Goal: Task Accomplishment & Management: Use online tool/utility

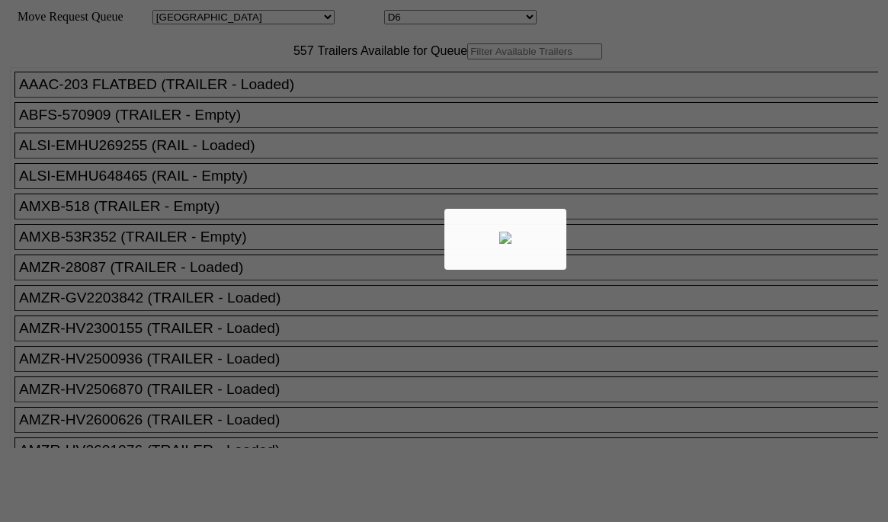
select select "161"
select select "4922"
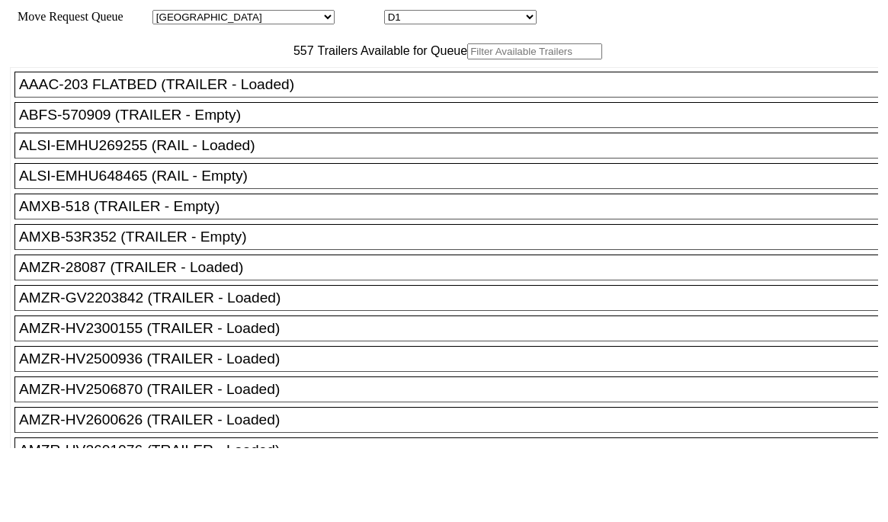
click at [467, 59] on input "text" at bounding box center [534, 51] width 135 height 16
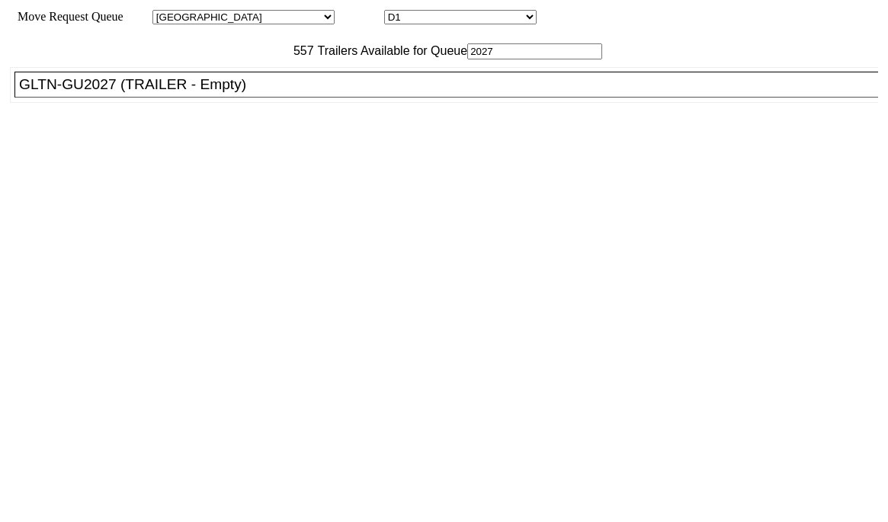
type input "2027"
drag, startPoint x: 191, startPoint y: 139, endPoint x: 227, endPoint y: 133, distance: 37.0
click at [194, 103] on ul "AAAC-203 FLATBED (TRAILER - Loaded) ABFS-570909 (TRAILER - Empty) ALSI-EMHU2692…" at bounding box center [445, 85] width 870 height 36
drag, startPoint x: 257, startPoint y: 129, endPoint x: 317, endPoint y: 142, distance: 61.6
click at [266, 93] on div "GLTN-GU2027 (TRAILER - Empty)" at bounding box center [453, 84] width 869 height 17
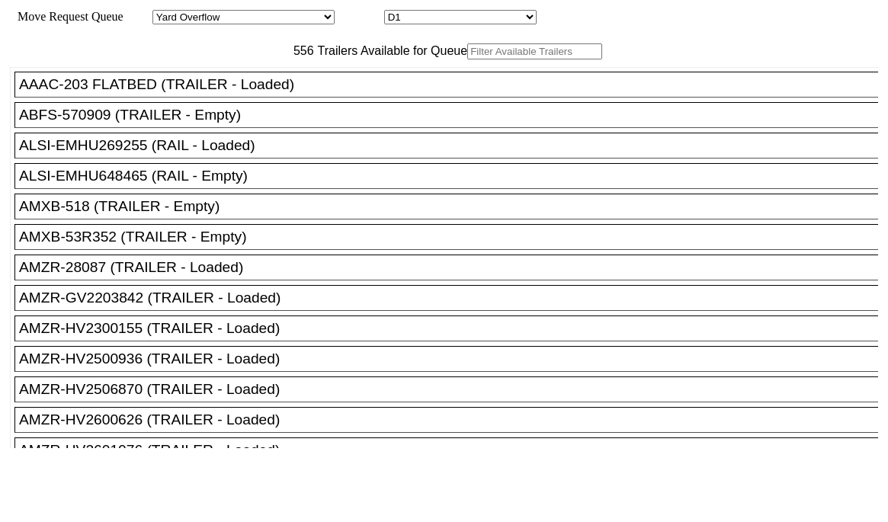
click at [467, 59] on input "text" at bounding box center [534, 51] width 135 height 16
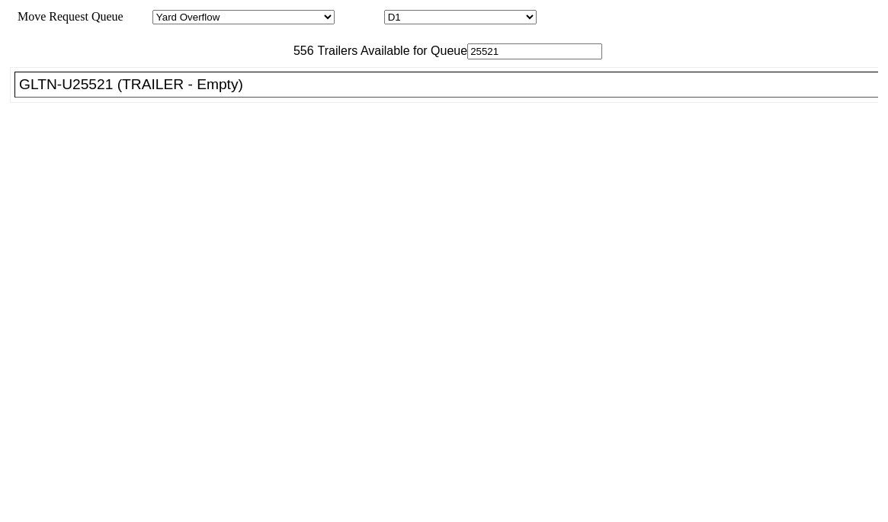
type input "25521"
click at [280, 93] on div "GLTN-U25521 (TRAILER - Empty)" at bounding box center [453, 84] width 869 height 17
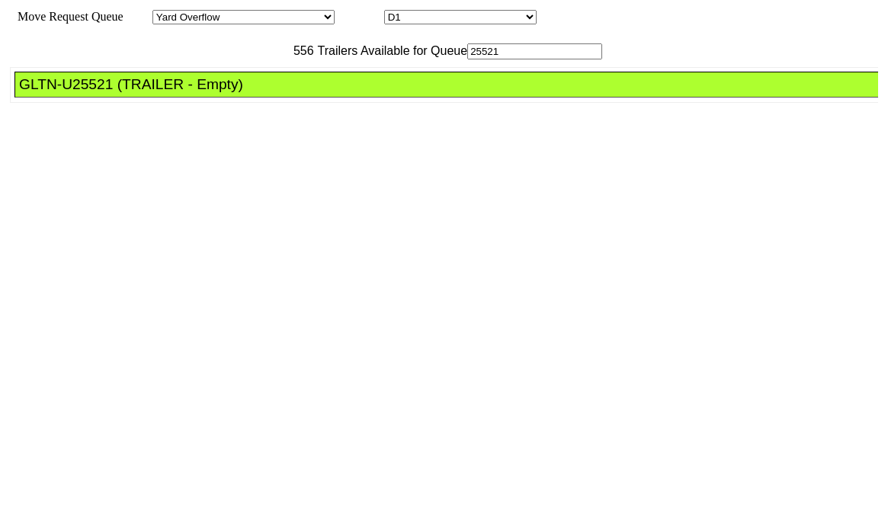
drag, startPoint x: 407, startPoint y: 210, endPoint x: 438, endPoint y: 219, distance: 32.4
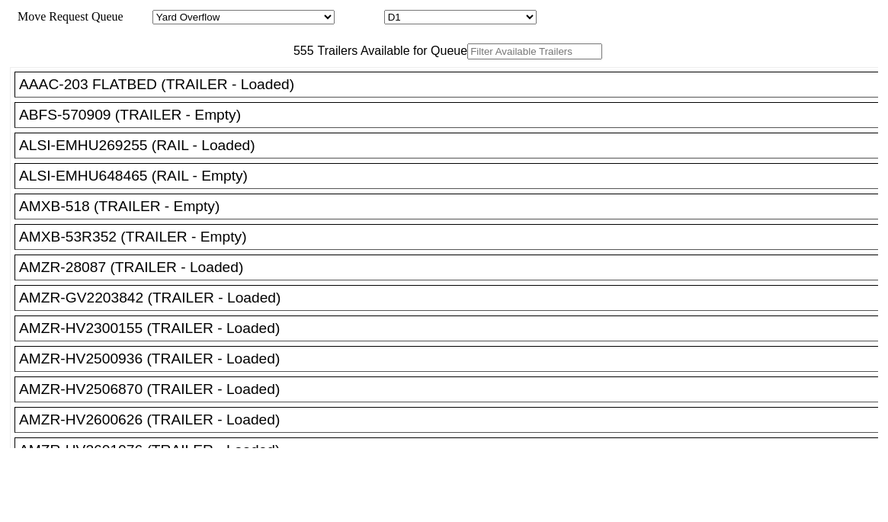
click at [467, 59] on input "text" at bounding box center [534, 51] width 135 height 16
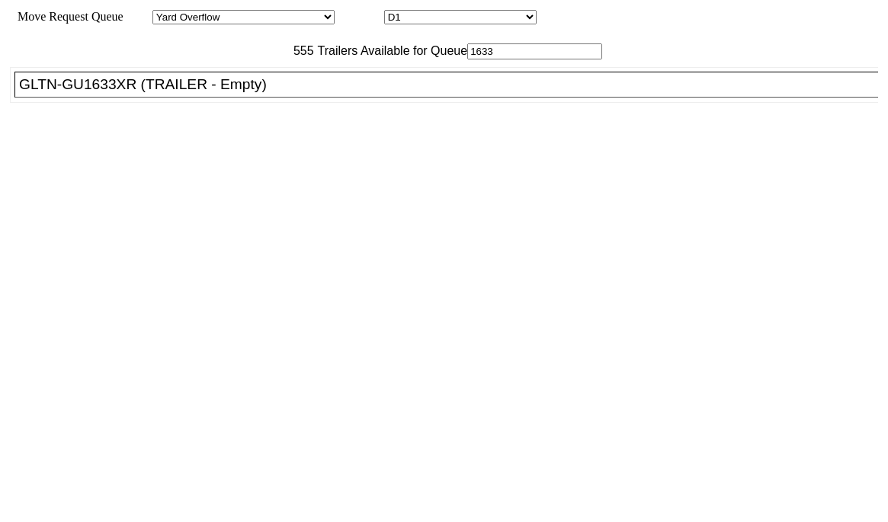
type input "1633"
click at [261, 93] on div "GLTN-GU1633XR (TRAILER - Empty)" at bounding box center [453, 84] width 869 height 17
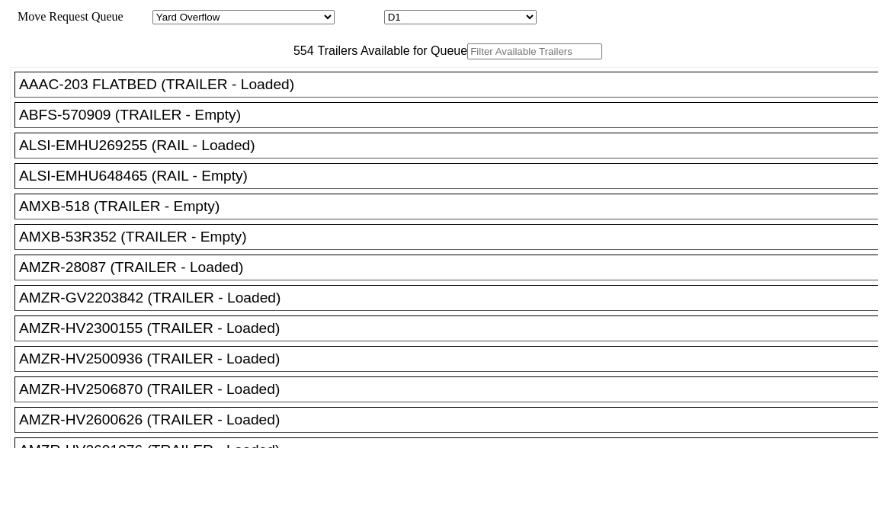
click at [467, 59] on input "text" at bounding box center [534, 51] width 135 height 16
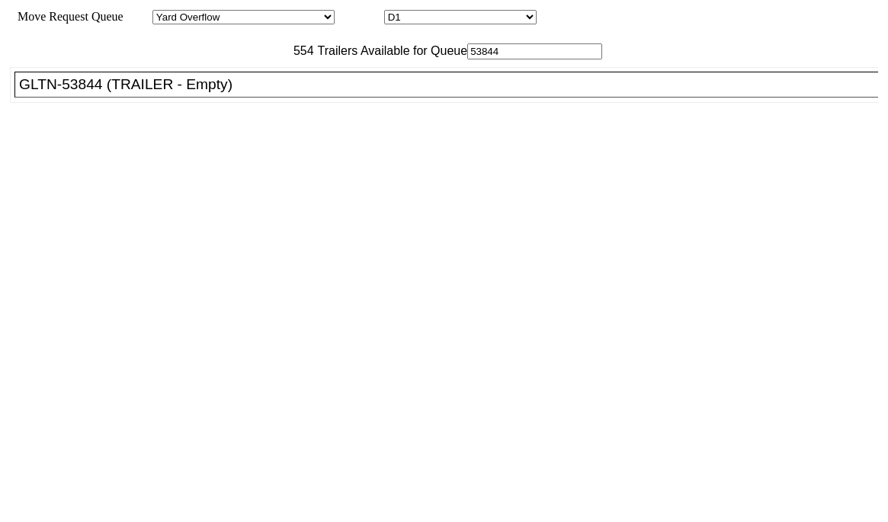
type input "53844"
click at [239, 93] on div "GLTN-53844 (TRAILER - Empty)" at bounding box center [453, 84] width 869 height 17
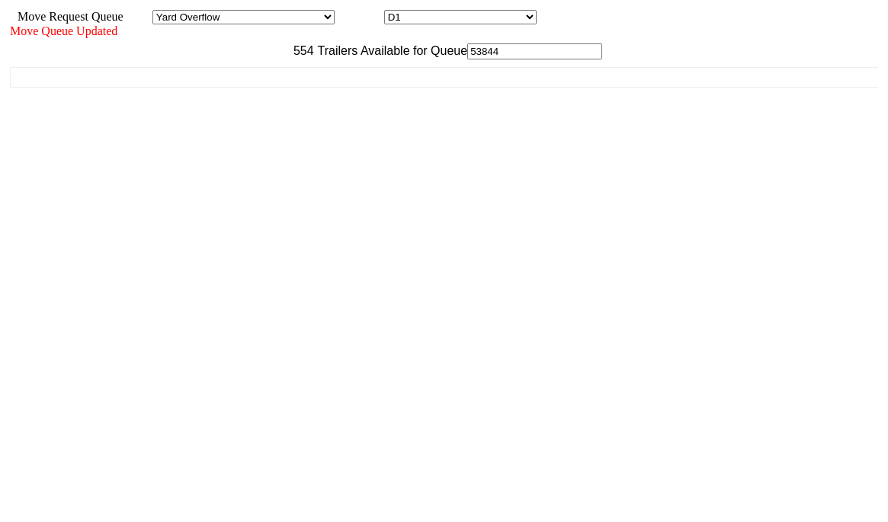
drag, startPoint x: 709, startPoint y: 493, endPoint x: 687, endPoint y: 429, distance: 67.8
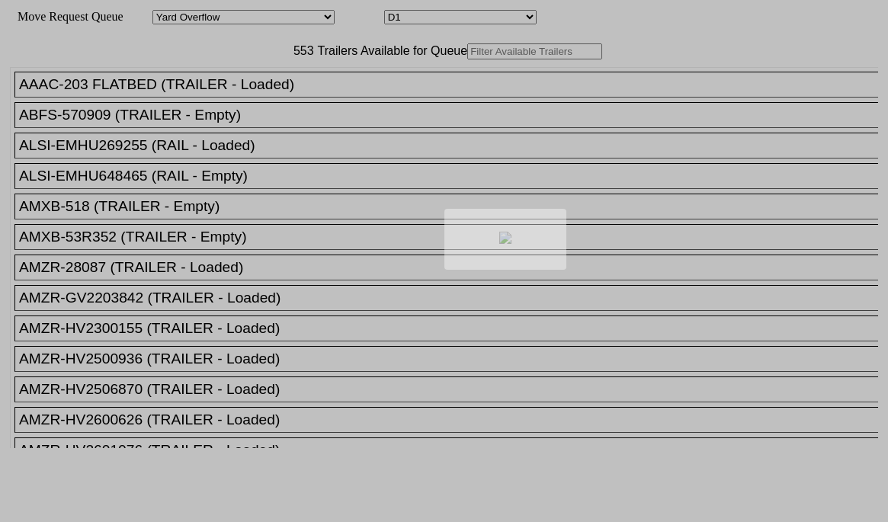
click at [237, 87] on div at bounding box center [444, 261] width 888 height 522
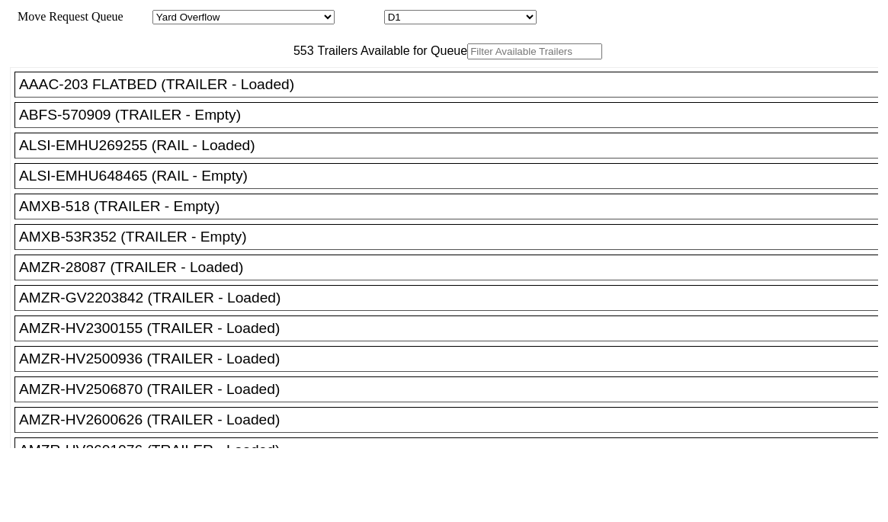
click at [467, 59] on input "text" at bounding box center [534, 51] width 135 height 16
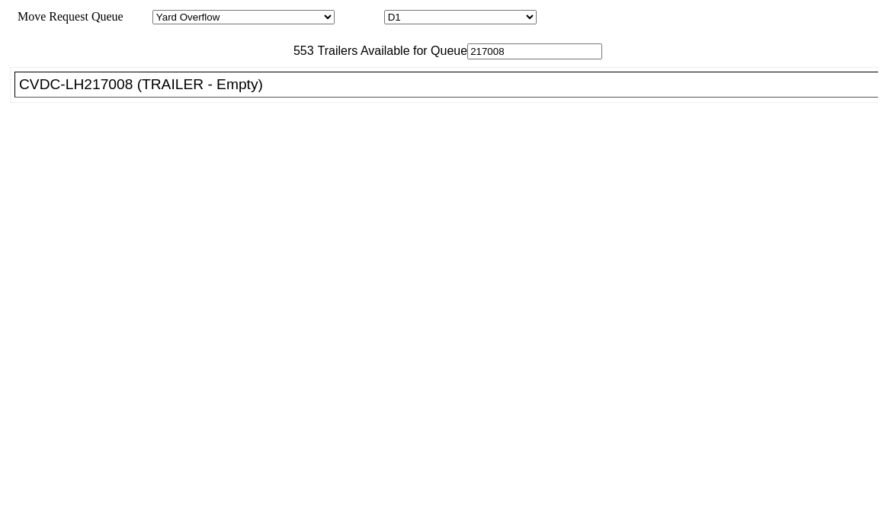
type input "217008"
click at [249, 93] on div "CVDC-LH217008 (TRAILER - Empty)" at bounding box center [453, 84] width 869 height 17
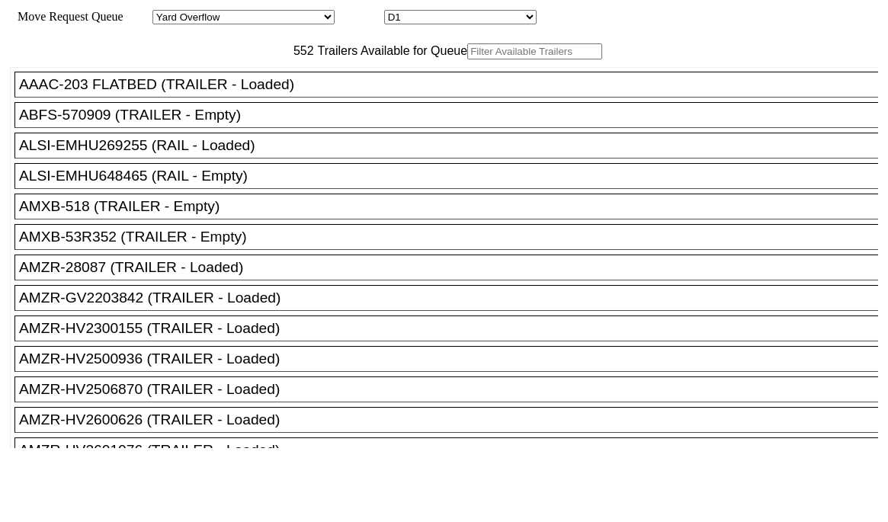
click at [467, 59] on input "text" at bounding box center [534, 51] width 135 height 16
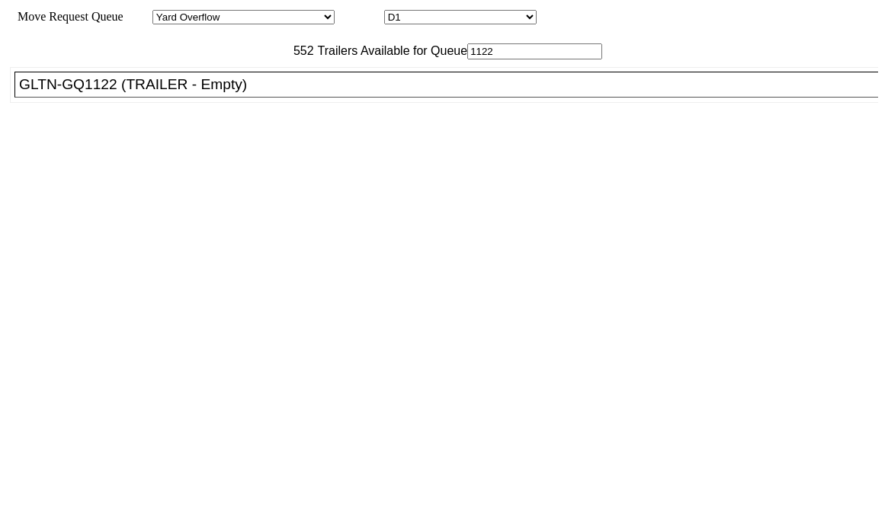
type input "1122"
drag, startPoint x: 275, startPoint y: 136, endPoint x: 286, endPoint y: 132, distance: 12.1
click at [275, 98] on li "GLTN-GQ1122 (TRAILER - Empty)" at bounding box center [453, 85] width 878 height 26
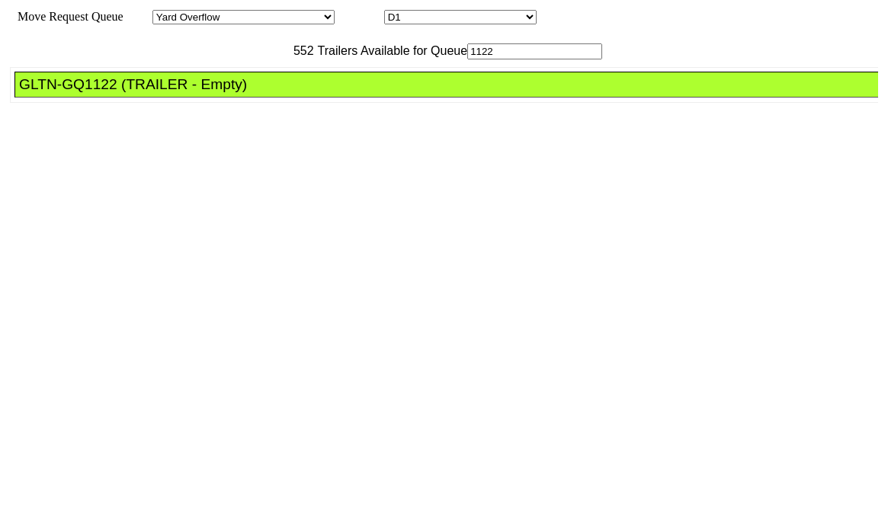
drag, startPoint x: 404, startPoint y: 221, endPoint x: 412, endPoint y: 226, distance: 9.3
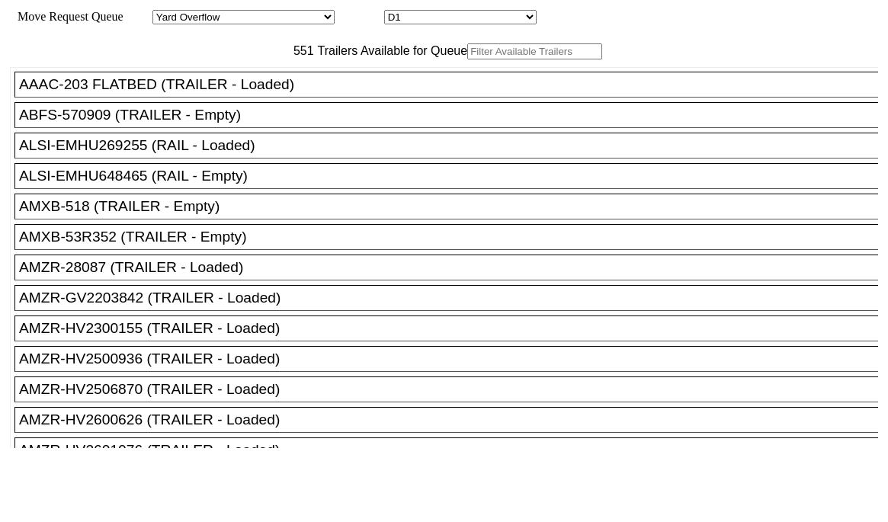
click at [467, 59] on input "text" at bounding box center [534, 51] width 135 height 16
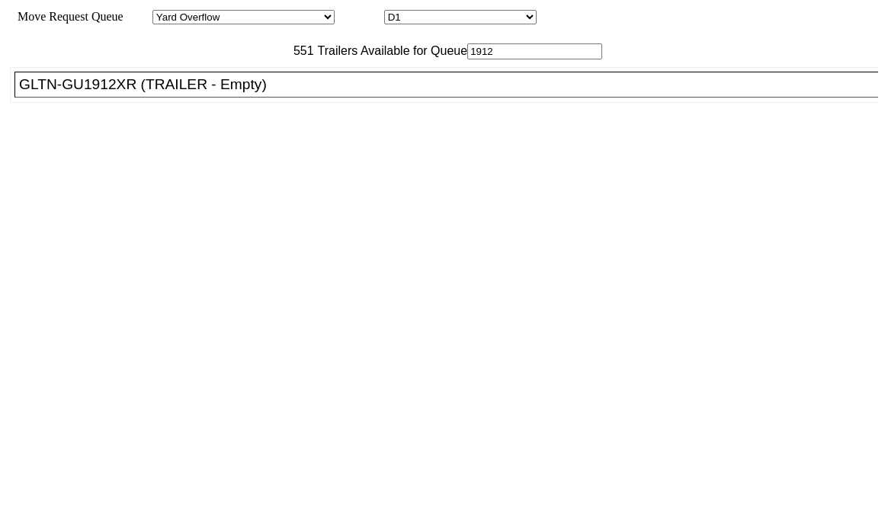
type input "1912"
drag, startPoint x: 257, startPoint y: 111, endPoint x: 295, endPoint y: 159, distance: 60.7
click at [257, 98] on li "GLTN-GU1912XR (TRAILER - Empty)" at bounding box center [453, 85] width 878 height 26
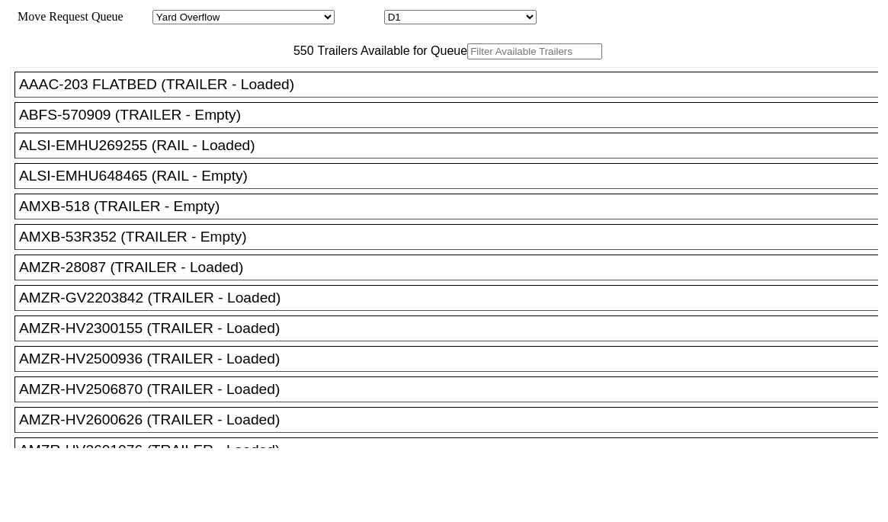
click at [467, 59] on input "text" at bounding box center [534, 51] width 135 height 16
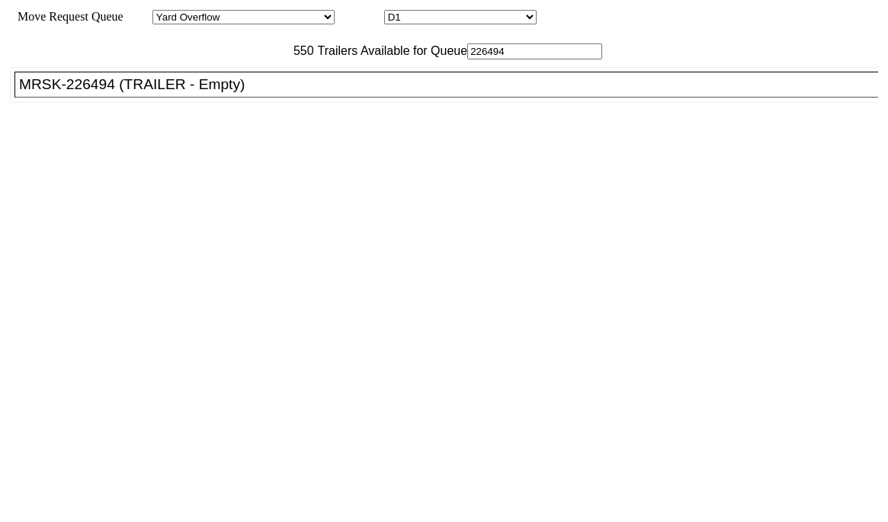
type input "226494"
drag, startPoint x: 275, startPoint y: 129, endPoint x: 323, endPoint y: 155, distance: 54.6
click at [275, 93] on div "MRSK-226494 (TRAILER - Empty)" at bounding box center [453, 84] width 869 height 17
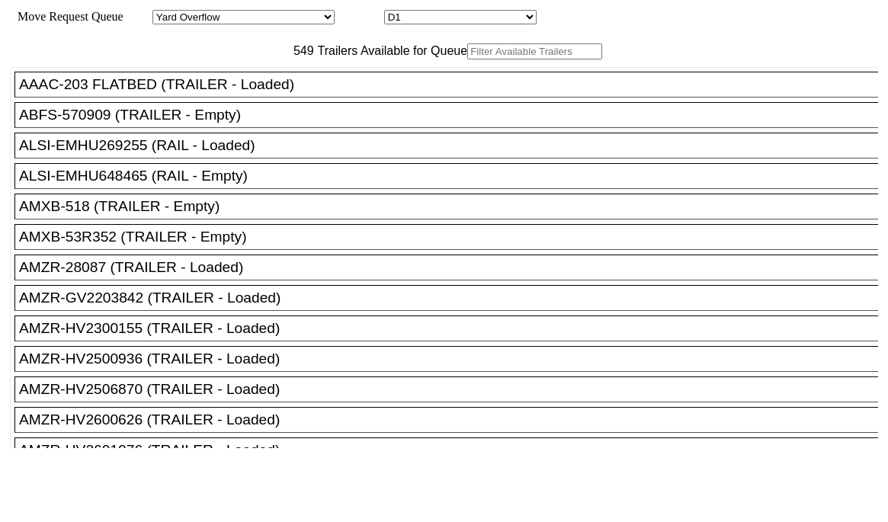
click at [467, 59] on input "text" at bounding box center [534, 51] width 135 height 16
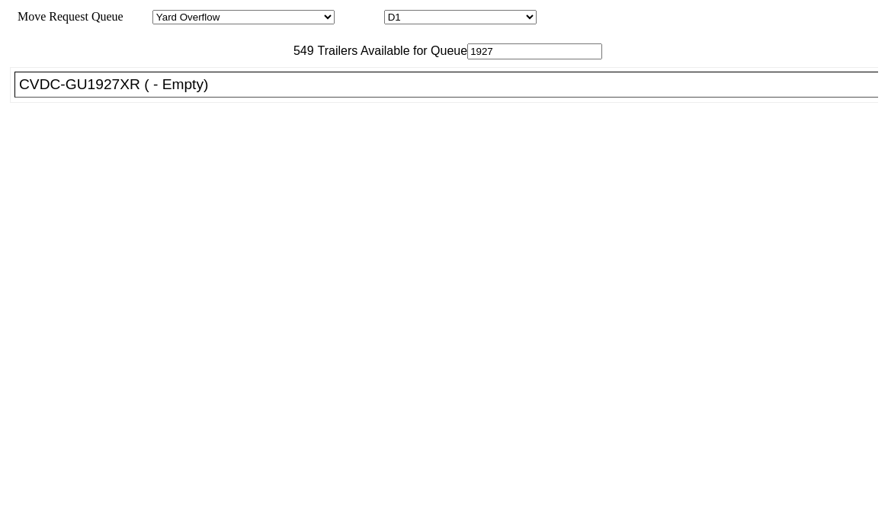
type input "1927"
click at [114, 93] on div "CVDC-GU1927XR ( - Empty)" at bounding box center [453, 84] width 869 height 17
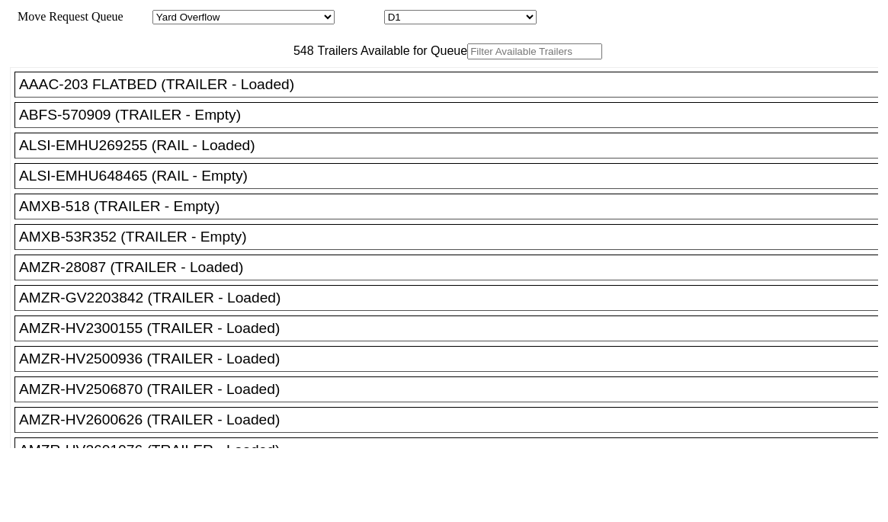
click at [467, 59] on input "text" at bounding box center [534, 51] width 135 height 16
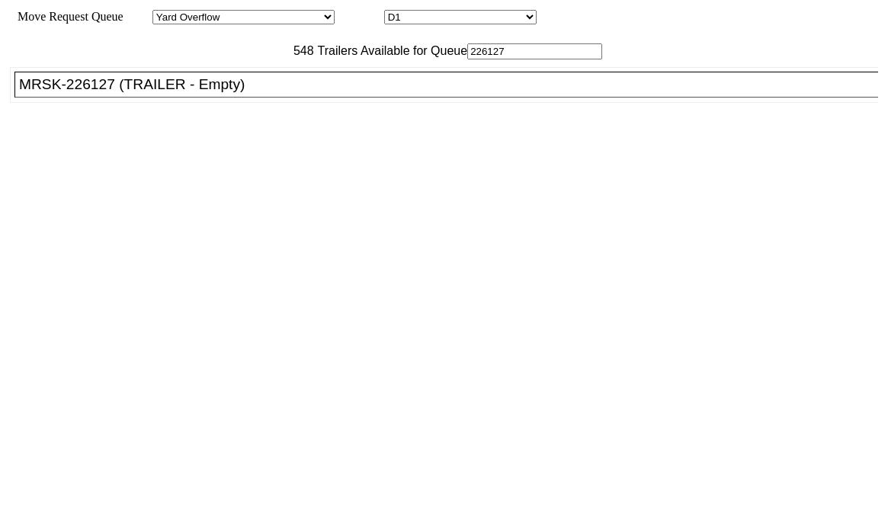
type input "226127"
click at [250, 103] on ul "AAAC-203 FLATBED (TRAILER - Loaded) ABFS-570909 (TRAILER - Empty) ALSI-EMHU2692…" at bounding box center [445, 85] width 870 height 36
drag, startPoint x: 284, startPoint y: 133, endPoint x: 330, endPoint y: 143, distance: 46.7
click at [285, 98] on li "MRSK-226127 (TRAILER - Empty)" at bounding box center [453, 85] width 878 height 26
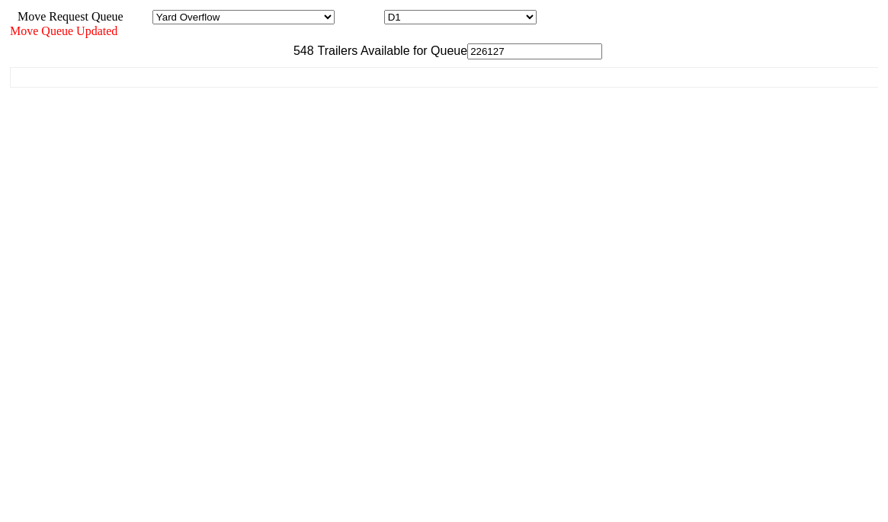
drag, startPoint x: 718, startPoint y: 480, endPoint x: 718, endPoint y: 496, distance: 15.3
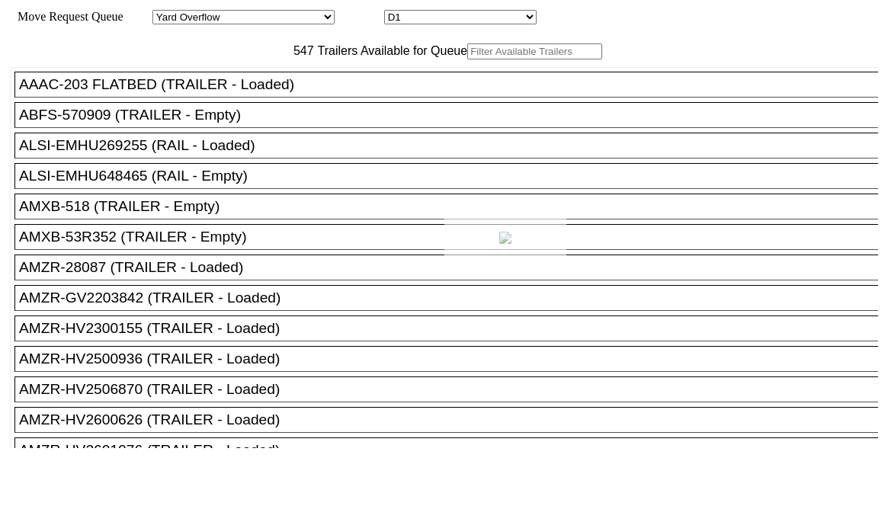
click at [246, 83] on div at bounding box center [444, 261] width 888 height 522
click at [467, 59] on input "text" at bounding box center [534, 51] width 135 height 16
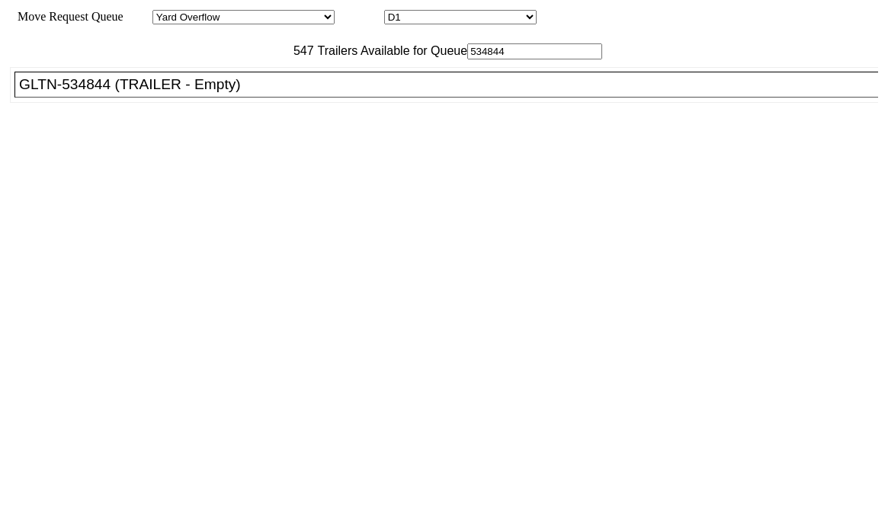
type input "534844"
click at [250, 93] on div "GLTN-534844 (TRAILER - Empty)" at bounding box center [453, 84] width 869 height 17
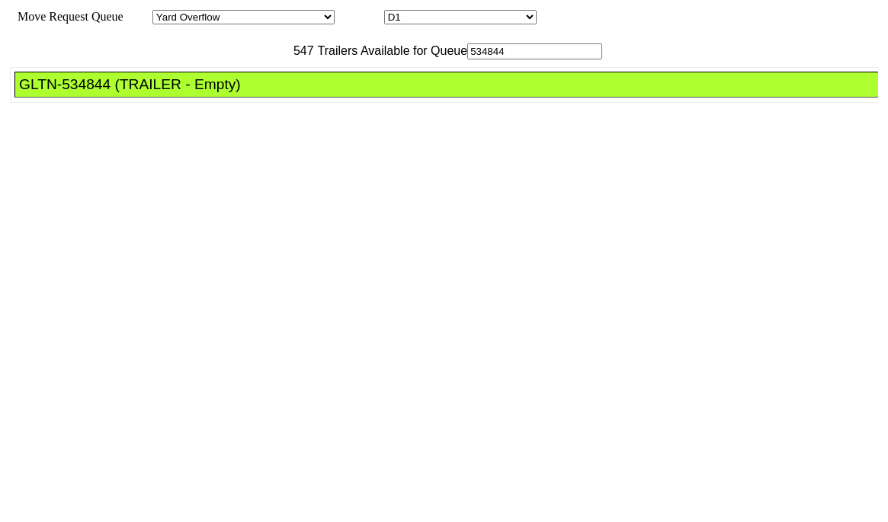
drag, startPoint x: 422, startPoint y: 215, endPoint x: 402, endPoint y: 211, distance: 20.2
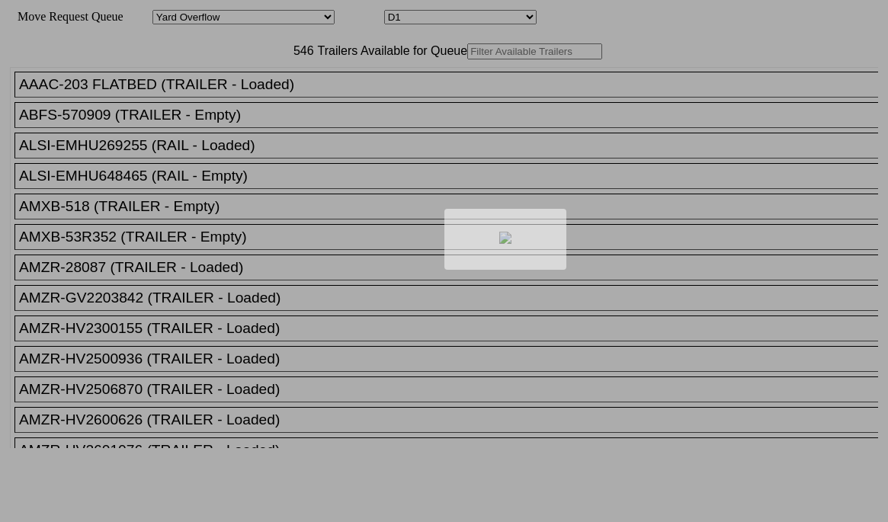
click at [236, 83] on div at bounding box center [444, 261] width 888 height 522
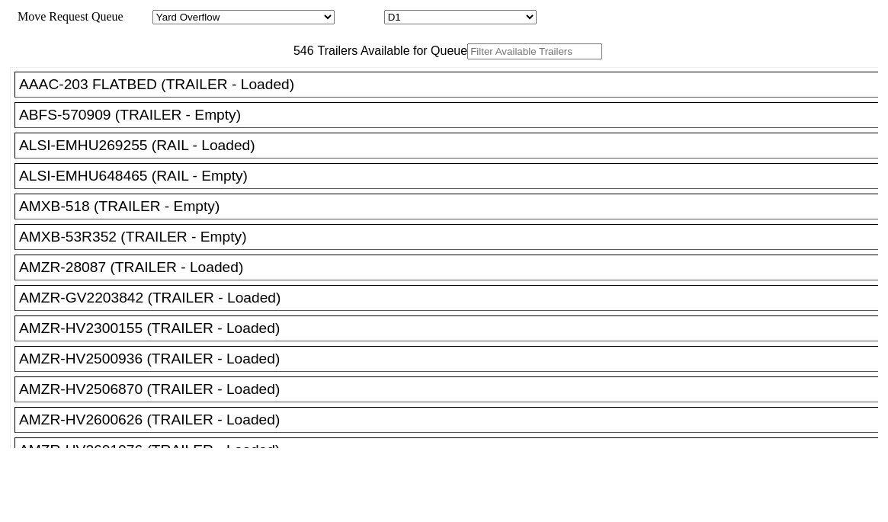
click at [467, 59] on input "text" at bounding box center [534, 51] width 135 height 16
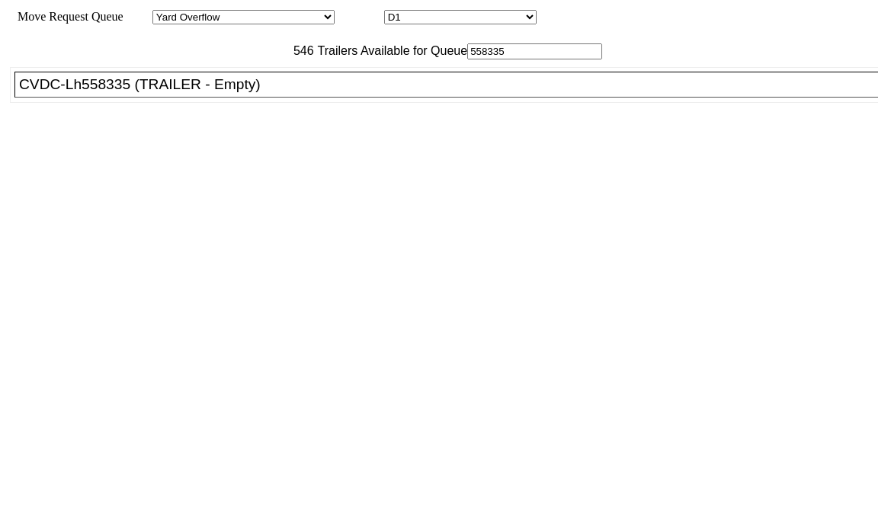
type input "558335"
drag, startPoint x: 216, startPoint y: 130, endPoint x: 322, endPoint y: 166, distance: 111.9
click at [217, 93] on div "CVDC-Lh558335 (TRAILER - Empty)" at bounding box center [453, 84] width 869 height 17
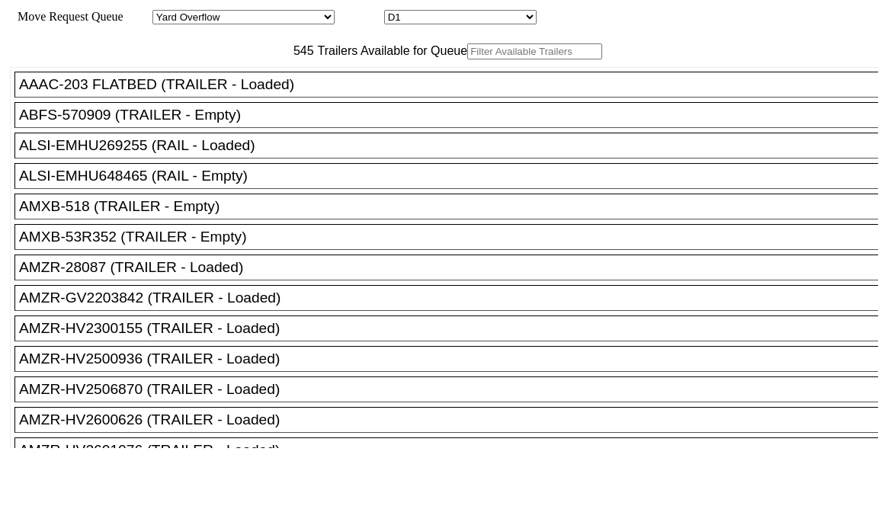
drag, startPoint x: 223, startPoint y: 75, endPoint x: 231, endPoint y: 93, distance: 19.8
click at [467, 59] on input "text" at bounding box center [534, 51] width 135 height 16
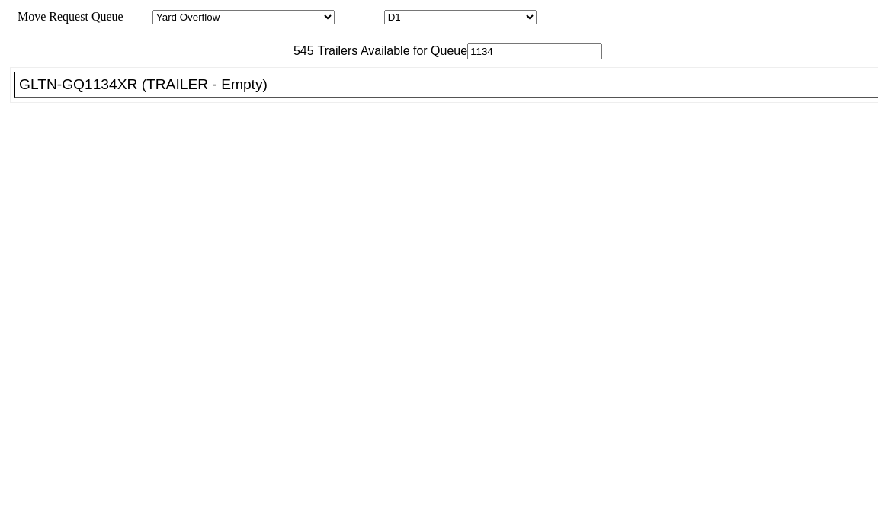
type input "1134"
drag, startPoint x: 249, startPoint y: 127, endPoint x: 333, endPoint y: 139, distance: 85.4
click at [249, 93] on div "GLTN-GQ1134XR (TRAILER - Empty)" at bounding box center [453, 84] width 869 height 17
